Goal: Task Accomplishment & Management: Use online tool/utility

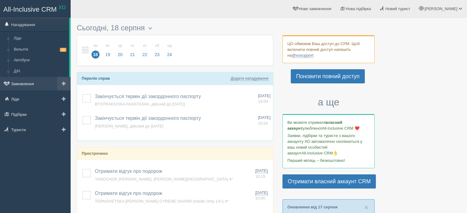
click at [43, 77] on link "Замовлення" at bounding box center [35, 84] width 71 height 14
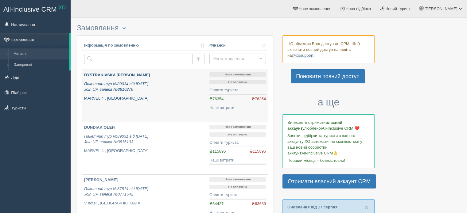
click at [169, 80] on div "BYSTRAKIVSKA OKSANA Пакетний тур №89034 від 18.08.2025 Join UP, заявка №3816276…" at bounding box center [144, 86] width 120 height 29
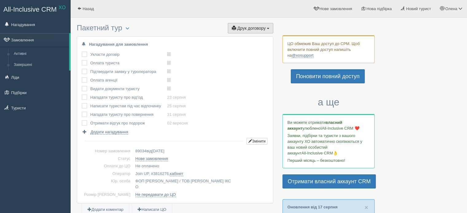
click at [250, 29] on span "Друк договору" at bounding box center [251, 28] width 28 height 5
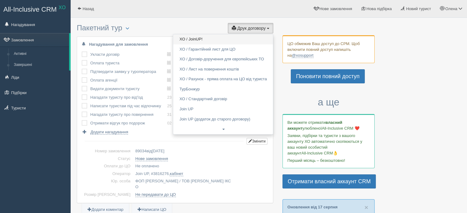
click at [231, 40] on link "XO / JoinUP!" at bounding box center [223, 39] width 100 height 10
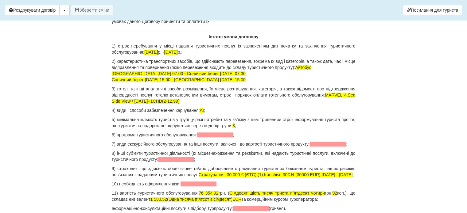
scroll to position [522, 0]
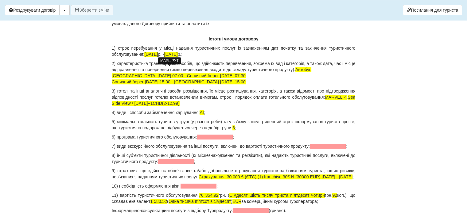
click at [123, 73] on span "Львів 24.08.2025 07:00 - Сонячний берег 25.08.2025 07:30 Сонячний берег 01.09.2…" at bounding box center [179, 78] width 134 height 11
click at [193, 76] on span "Чернівці 24.08.2025 07:00 - Сонячний берег 25.08.2025 07:30 Сонячний берег 01.0…" at bounding box center [179, 78] width 134 height 11
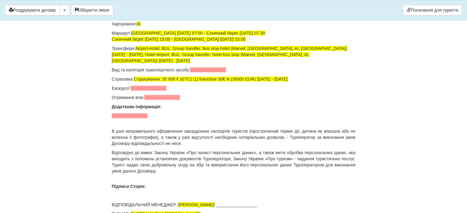
scroll to position [4145, 0]
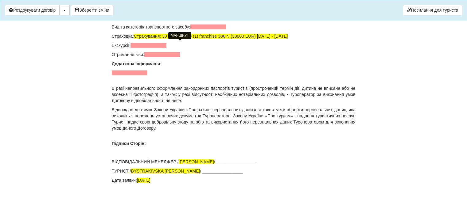
drag, startPoint x: 193, startPoint y: 46, endPoint x: 193, endPoint y: 49, distance: 3.1
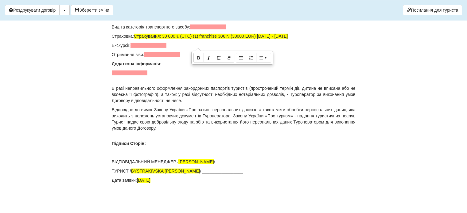
click at [194, 52] on div at bounding box center [232, 58] width 81 height 13
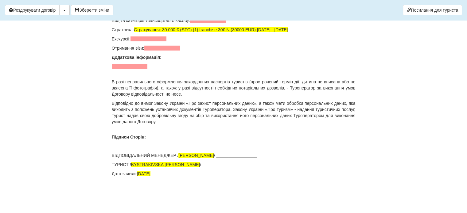
scroll to position [4113, 0]
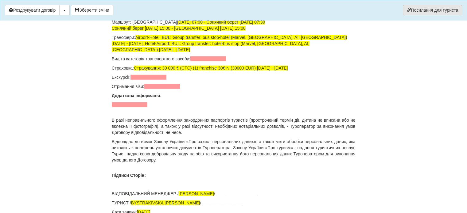
click at [422, 10] on link "Посилання для туриста" at bounding box center [432, 10] width 59 height 10
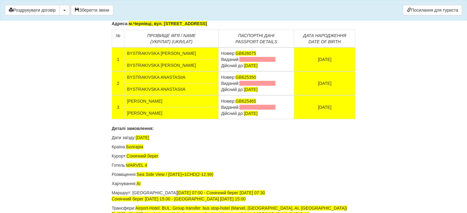
scroll to position [3929, 0]
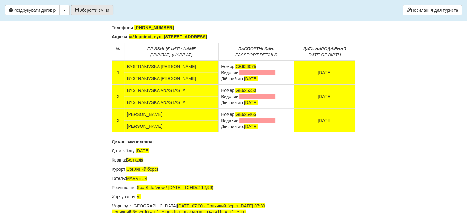
click at [98, 12] on button "Зберегти зміни" at bounding box center [92, 10] width 42 height 10
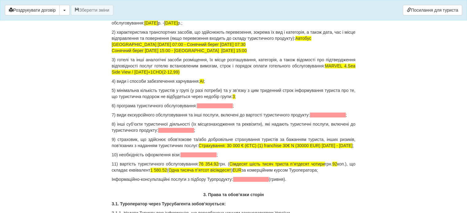
scroll to position [521, 0]
